Goal: Task Accomplishment & Management: Manage account settings

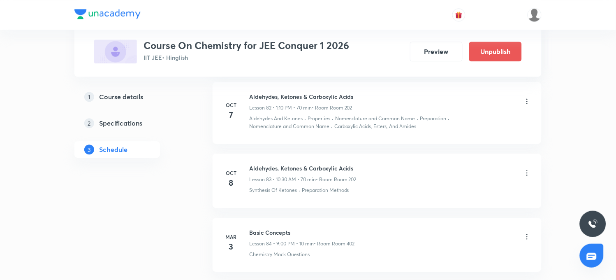
scroll to position [5928, 0]
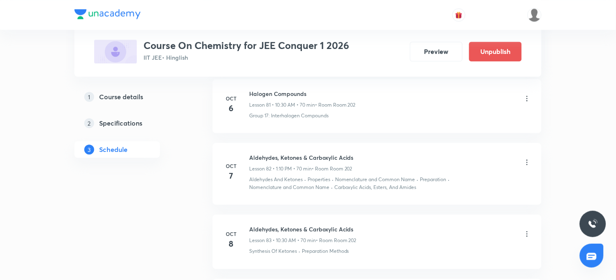
click at [529, 158] on icon at bounding box center [527, 162] width 8 height 8
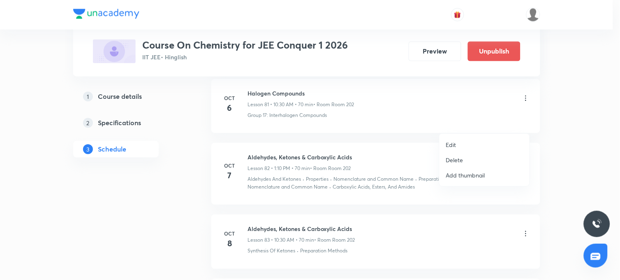
click at [451, 143] on p "Edit" at bounding box center [451, 144] width 10 height 9
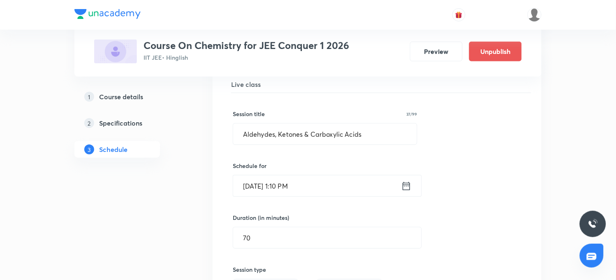
scroll to position [5608, 0]
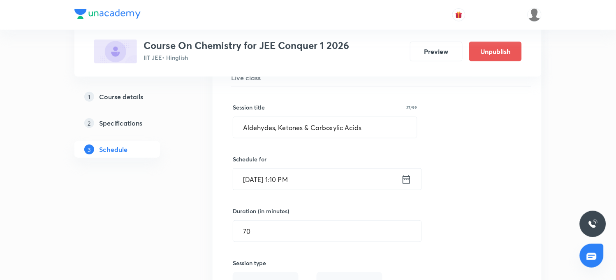
click at [283, 169] on input "[DATE] 1:10 PM" at bounding box center [317, 179] width 168 height 21
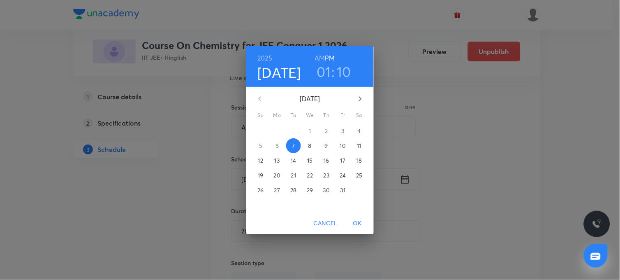
click at [330, 69] on h3 "01" at bounding box center [324, 71] width 14 height 17
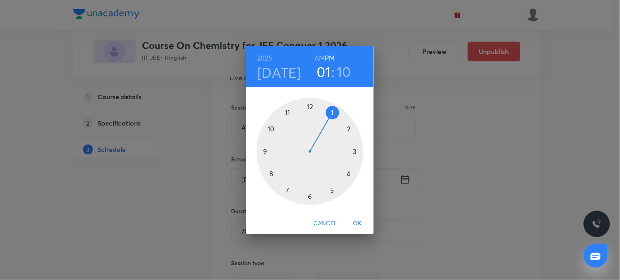
click at [271, 129] on div at bounding box center [310, 151] width 107 height 107
click at [319, 56] on h6 "AM" at bounding box center [320, 58] width 10 height 12
click at [311, 197] on div at bounding box center [310, 151] width 107 height 107
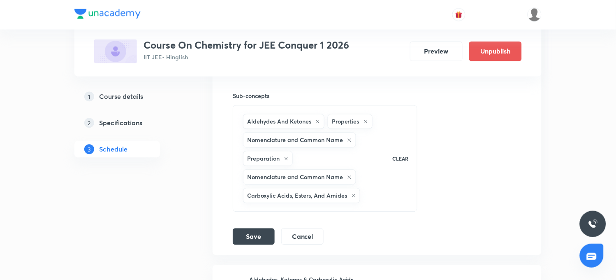
scroll to position [5882, 0]
click at [256, 227] on button "Save" at bounding box center [254, 235] width 42 height 16
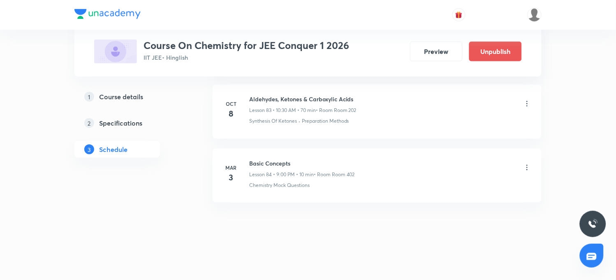
scroll to position [5641, 0]
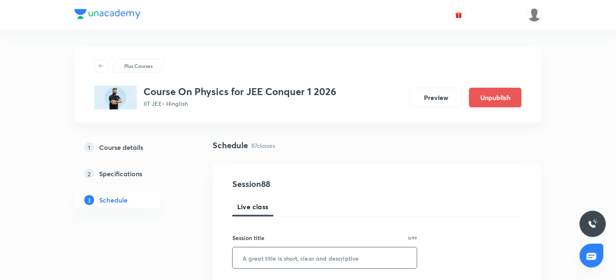
click at [290, 261] on input "text" at bounding box center [325, 257] width 184 height 21
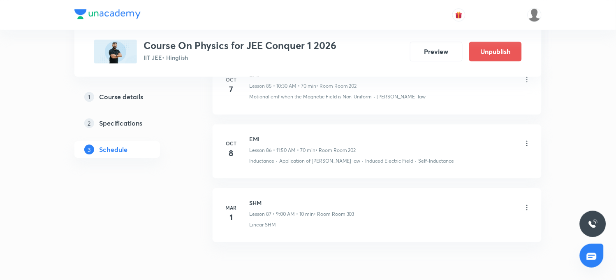
scroll to position [5974, 0]
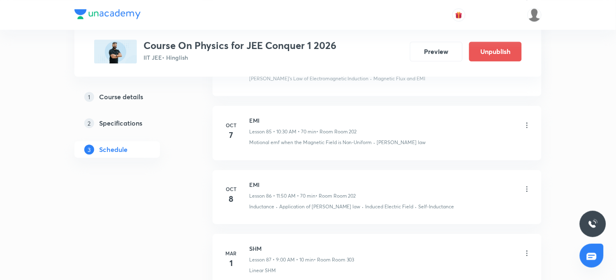
click at [527, 129] on icon at bounding box center [527, 125] width 8 height 8
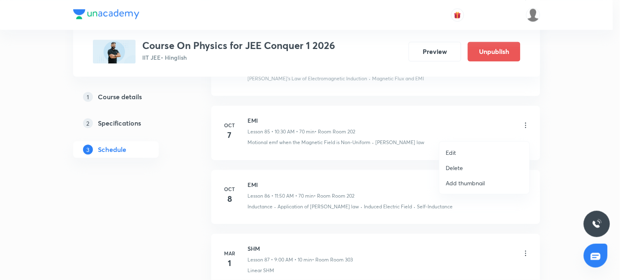
click at [455, 151] on p "Edit" at bounding box center [451, 152] width 10 height 9
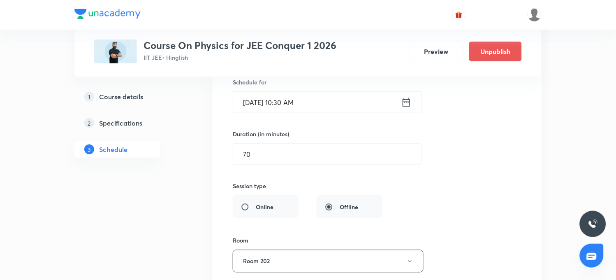
scroll to position [5699, 0]
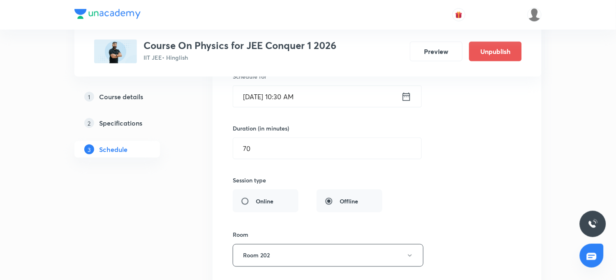
click at [256, 104] on input "Oct 7, 2025, 10:30 AM" at bounding box center [317, 96] width 168 height 21
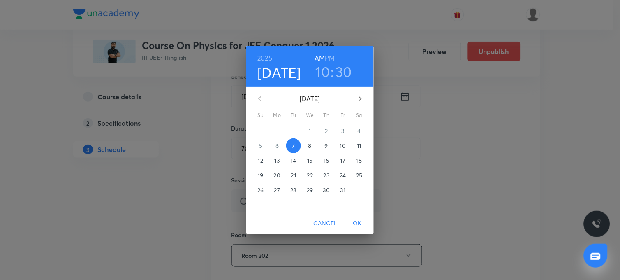
click at [327, 146] on p "9" at bounding box center [326, 145] width 3 height 8
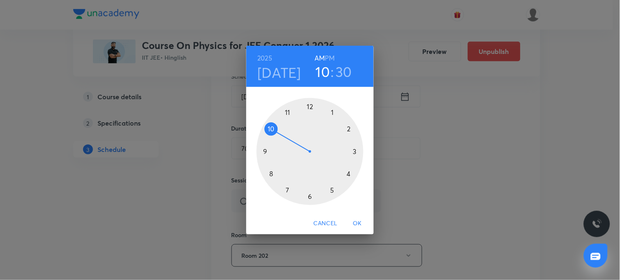
click at [287, 111] on div at bounding box center [310, 151] width 107 height 107
click at [270, 128] on div at bounding box center [310, 151] width 107 height 107
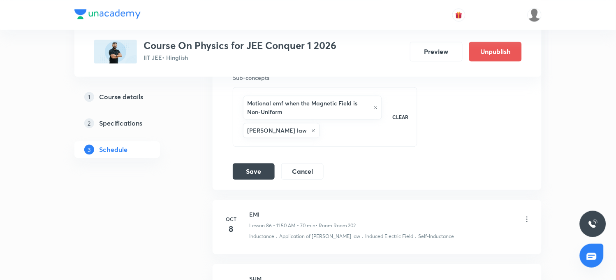
scroll to position [5882, 0]
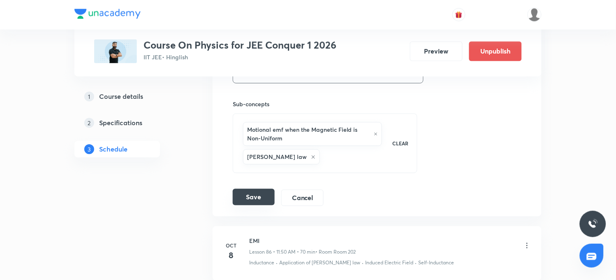
click at [253, 205] on button "Save" at bounding box center [254, 197] width 42 height 16
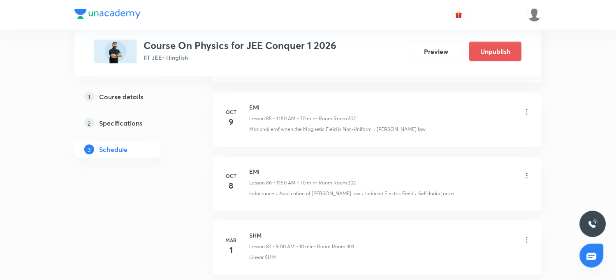
scroll to position [5595, 0]
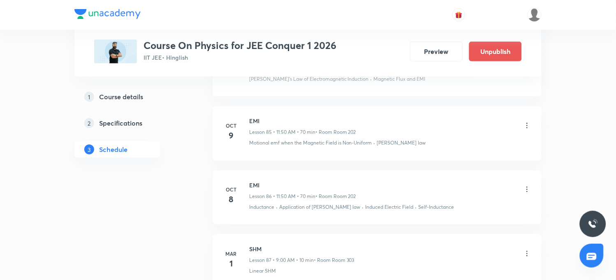
click at [528, 129] on icon at bounding box center [527, 125] width 8 height 8
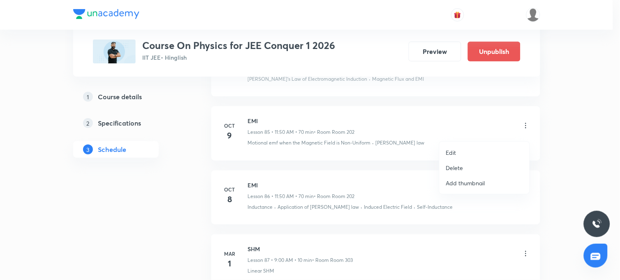
click at [453, 150] on p "Edit" at bounding box center [451, 152] width 10 height 9
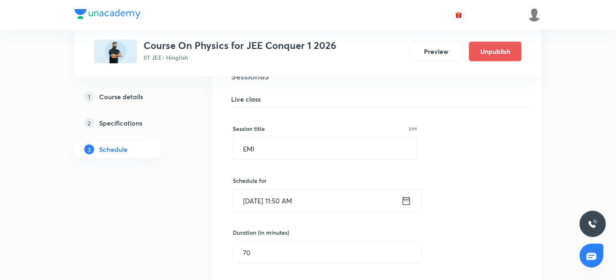
click at [258, 206] on input "Oct 9, 2025, 11:50 AM" at bounding box center [317, 200] width 168 height 21
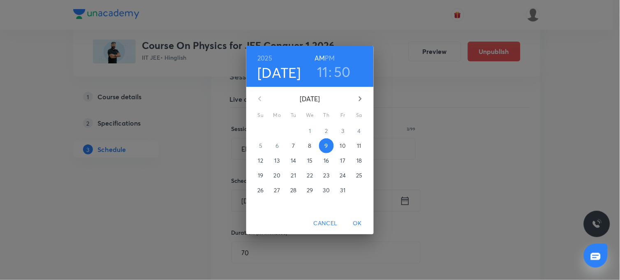
click at [293, 146] on p "7" at bounding box center [293, 145] width 3 height 8
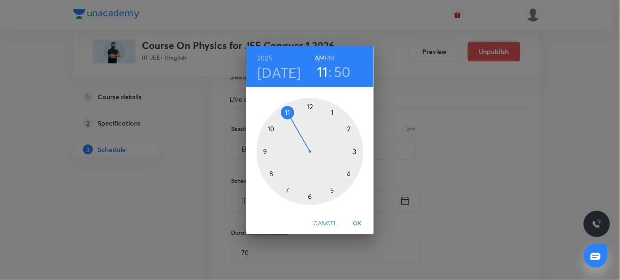
click at [360, 223] on span "OK" at bounding box center [358, 223] width 20 height 10
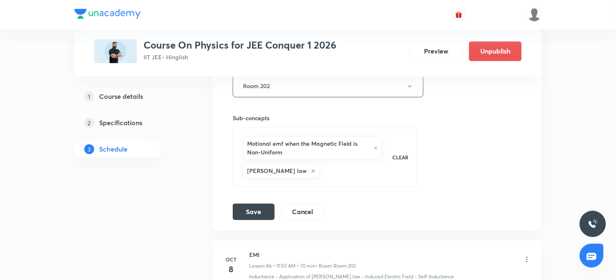
scroll to position [5870, 0]
click at [264, 215] on button "Save" at bounding box center [254, 210] width 42 height 16
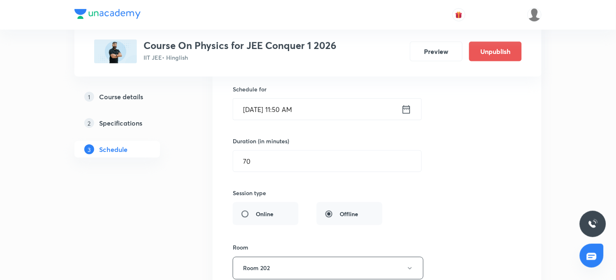
scroll to position [5641, 0]
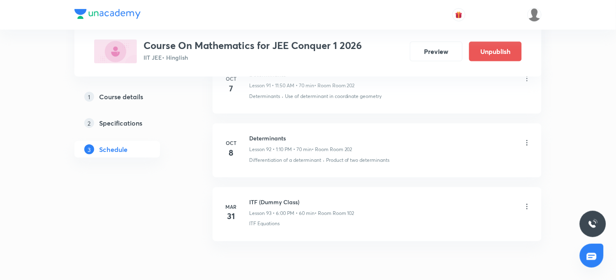
scroll to position [6327, 0]
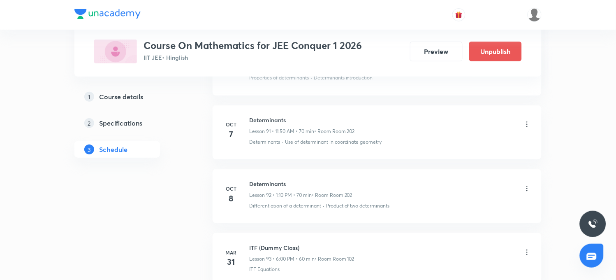
click at [525, 128] on icon at bounding box center [527, 124] width 8 height 8
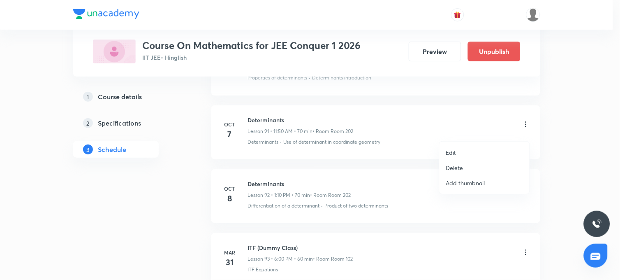
click at [453, 153] on p "Edit" at bounding box center [451, 152] width 10 height 9
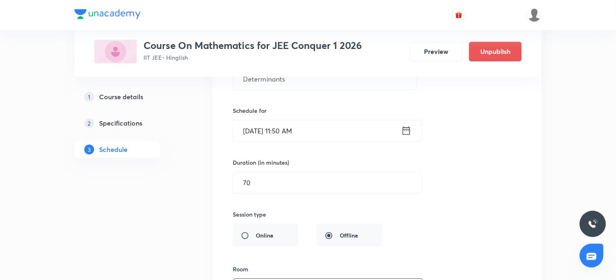
scroll to position [5962, 0]
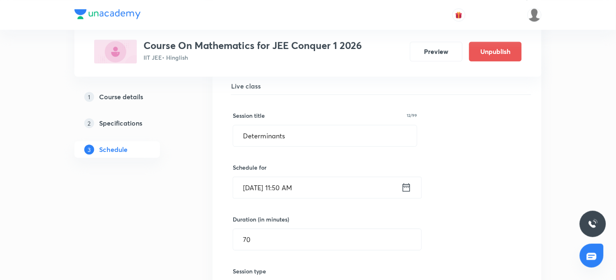
click at [258, 195] on input "[DATE] 11:50 AM" at bounding box center [317, 187] width 168 height 21
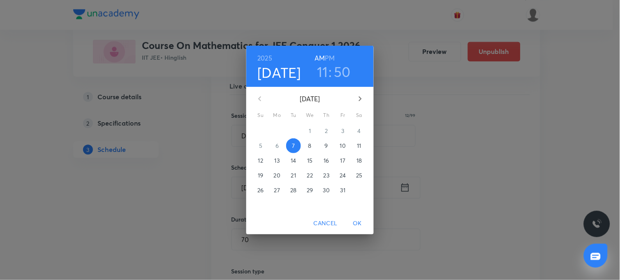
click at [328, 146] on span "9" at bounding box center [326, 145] width 15 height 8
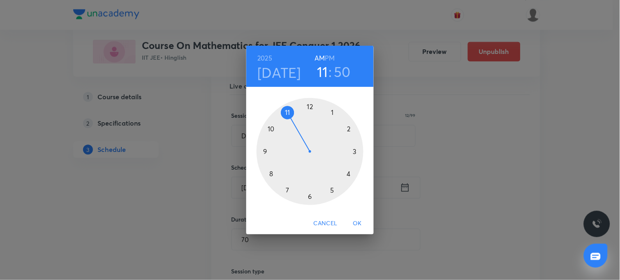
click at [331, 58] on h6 "PM" at bounding box center [330, 58] width 10 height 12
click at [332, 113] on div at bounding box center [310, 151] width 107 height 107
click at [347, 129] on div at bounding box center [310, 151] width 107 height 107
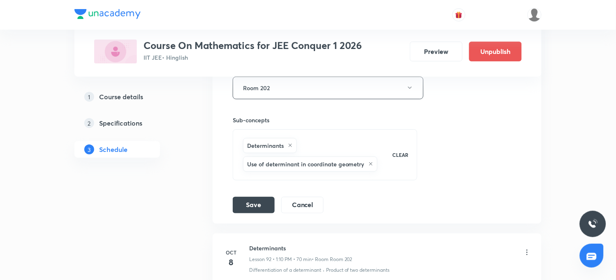
scroll to position [6236, 0]
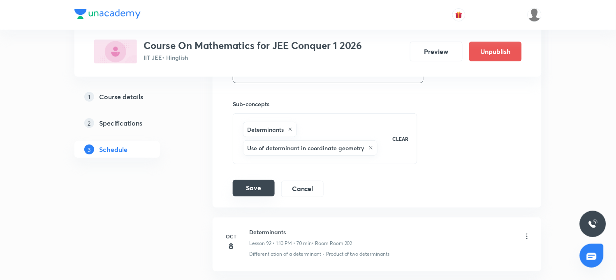
click at [257, 191] on button "Save" at bounding box center [254, 188] width 42 height 16
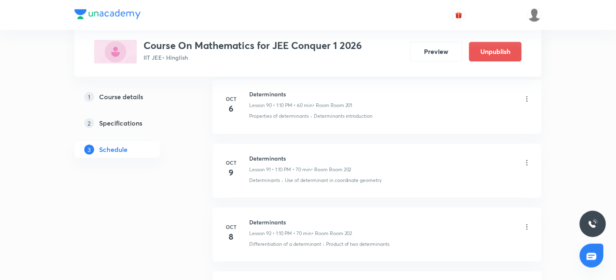
scroll to position [5903, 0]
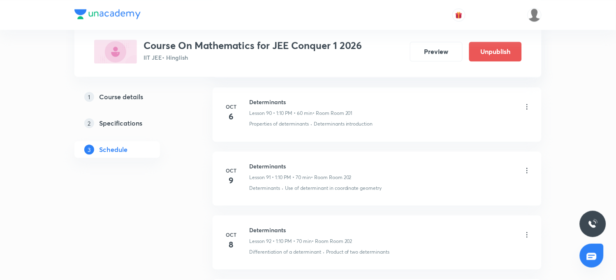
click at [526, 174] on icon at bounding box center [527, 170] width 8 height 8
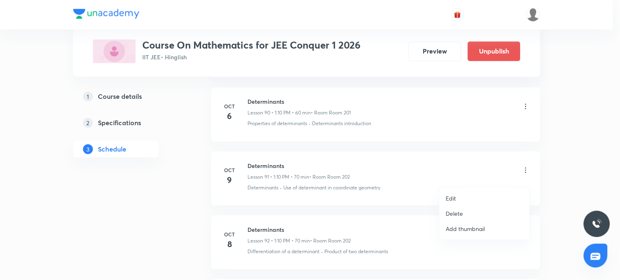
click at [454, 200] on p "Edit" at bounding box center [451, 198] width 10 height 9
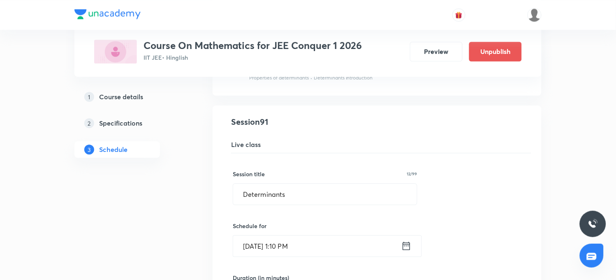
scroll to position [5949, 0]
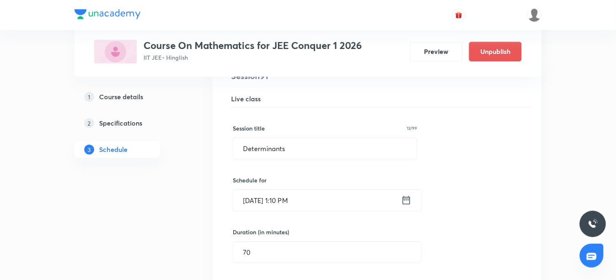
click at [257, 207] on input "[DATE] 1:10 PM" at bounding box center [317, 200] width 168 height 21
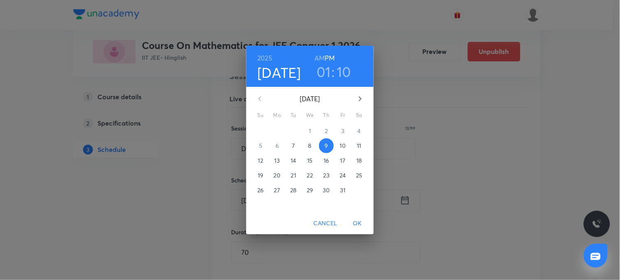
click at [292, 144] on p "7" at bounding box center [293, 145] width 3 height 8
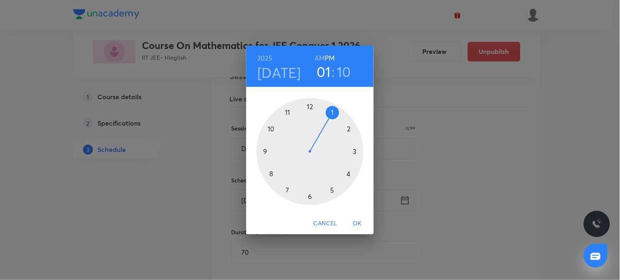
click at [355, 223] on span "OK" at bounding box center [358, 223] width 20 height 10
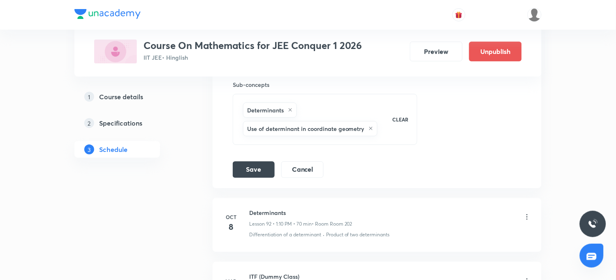
scroll to position [6269, 0]
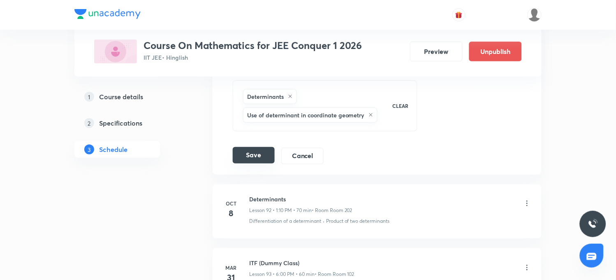
click at [262, 163] on button "Save" at bounding box center [254, 155] width 42 height 16
